Goal: Use online tool/utility: Utilize a website feature to perform a specific function

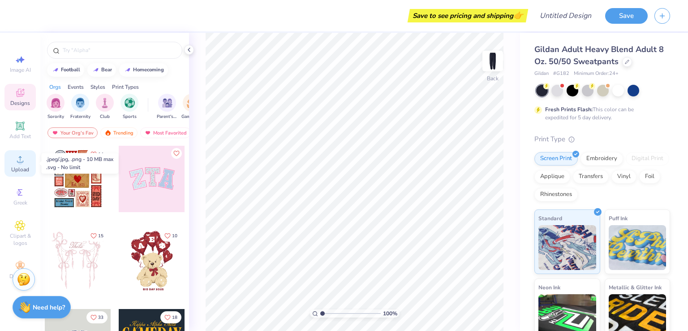
click at [22, 160] on icon at bounding box center [20, 159] width 11 height 11
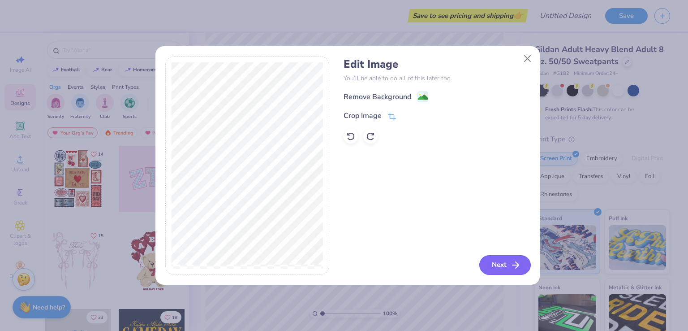
click at [504, 262] on button "Next" at bounding box center [505, 265] width 52 height 20
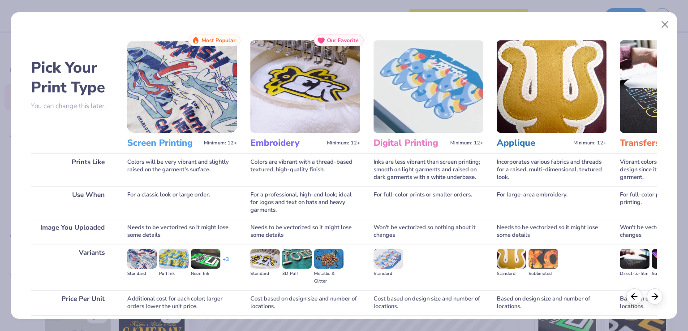
click at [420, 68] on img at bounding box center [429, 86] width 110 height 92
click at [422, 143] on h3 "Digital Printing" at bounding box center [410, 143] width 73 height 12
click at [657, 296] on icon at bounding box center [655, 295] width 10 height 10
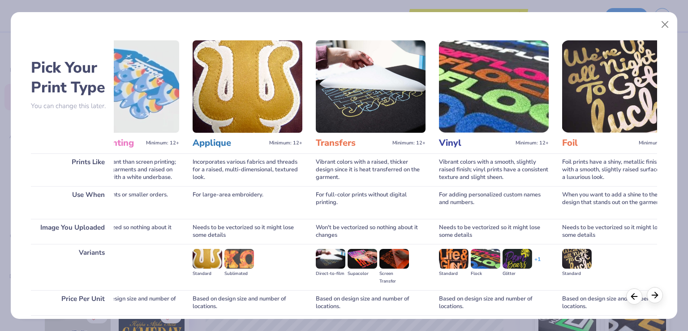
scroll to position [0, 313]
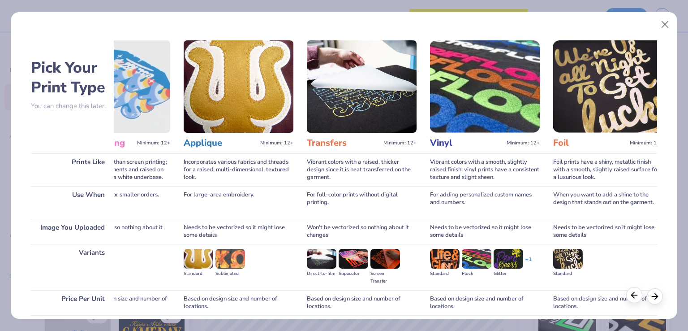
click at [635, 295] on icon at bounding box center [634, 295] width 10 height 10
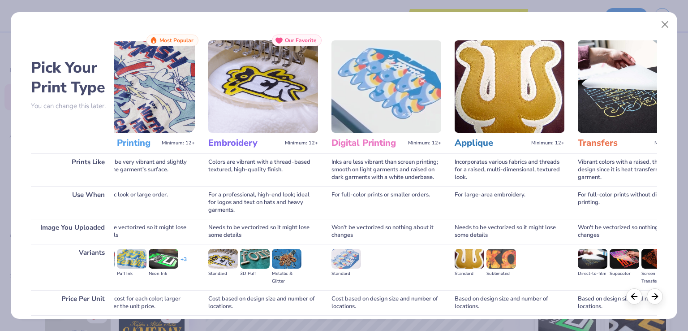
scroll to position [0, 0]
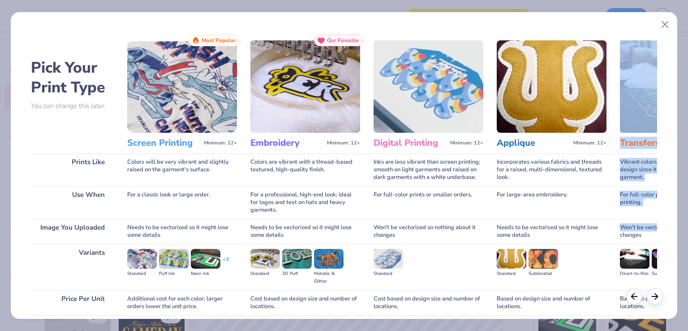
drag, startPoint x: 672, startPoint y: 86, endPoint x: 659, endPoint y: 217, distance: 131.4
click at [660, 222] on div "Pick Your Print Type You can change this later. Prints Like Use When Image You …" at bounding box center [344, 163] width 667 height 311
click at [456, 58] on img at bounding box center [429, 86] width 110 height 92
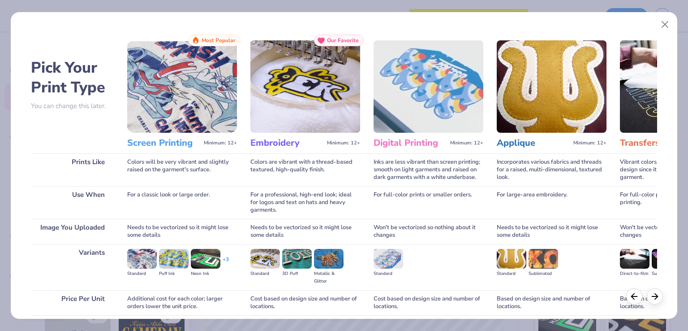
click at [418, 305] on div "Cost based on design size and number of locations." at bounding box center [429, 302] width 110 height 25
click at [665, 24] on button "Close" at bounding box center [665, 24] width 17 height 17
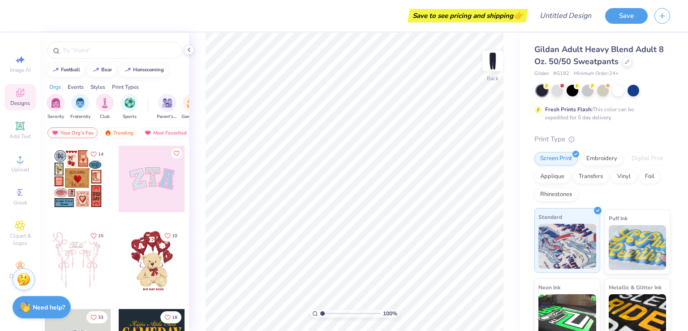
click at [574, 245] on img at bounding box center [568, 246] width 58 height 45
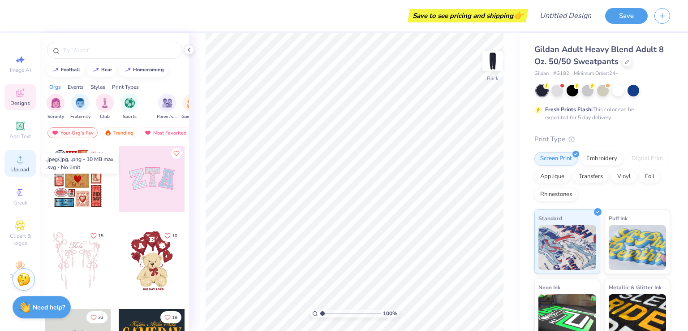
click at [23, 164] on icon at bounding box center [20, 159] width 11 height 11
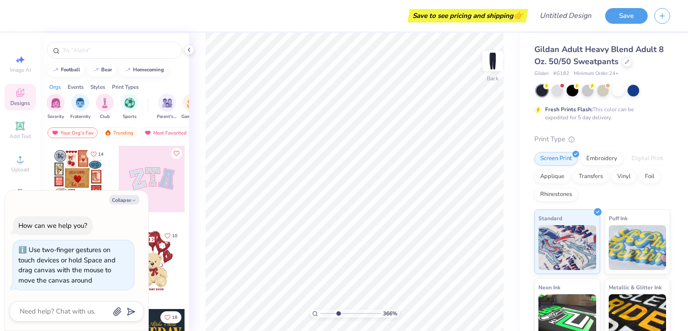
type input "4.49"
type textarea "x"
type input "4.73"
type textarea "x"
type input "1"
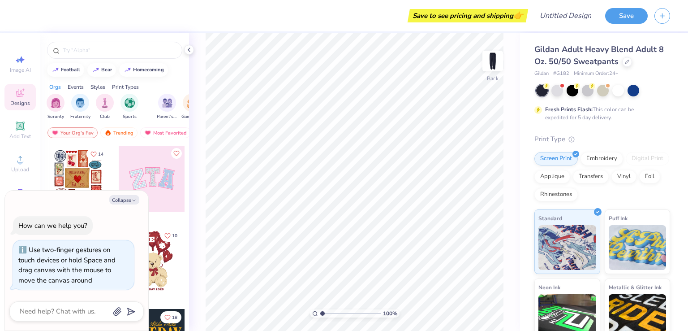
drag, startPoint x: 323, startPoint y: 312, endPoint x: 320, endPoint y: 324, distance: 11.9
click at [320, 317] on input "range" at bounding box center [350, 313] width 60 height 8
click at [128, 201] on button "Collapse" at bounding box center [124, 199] width 30 height 9
type textarea "x"
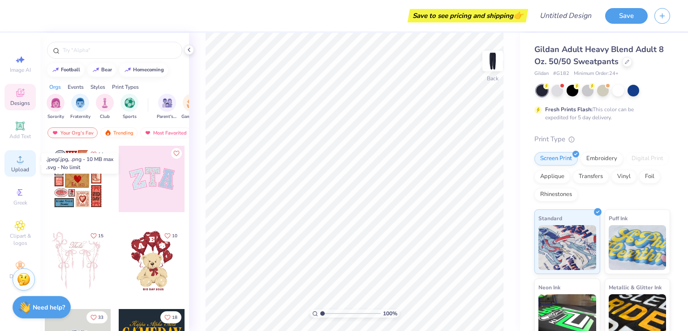
click at [21, 159] on icon at bounding box center [20, 159] width 11 height 11
